Goal: Find specific page/section: Find specific page/section

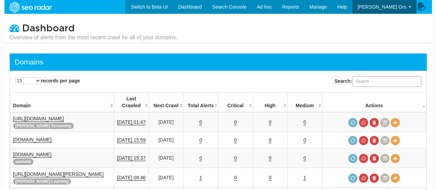
click at [370, 81] on input "Search:" at bounding box center [386, 81] width 69 height 10
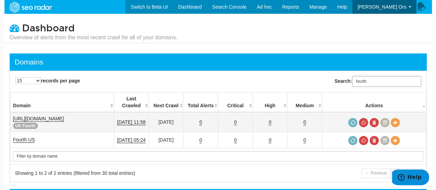
type input "fourth"
click at [44, 116] on link "[URL][DOMAIN_NAME]" at bounding box center [38, 119] width 51 height 6
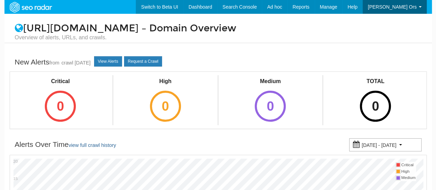
scroll to position [28, 0]
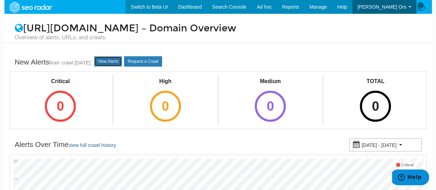
click at [117, 61] on link "View Alerts" at bounding box center [108, 61] width 28 height 10
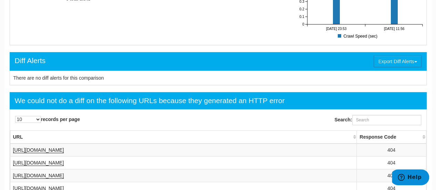
scroll to position [103, 0]
